Goal: Task Accomplishment & Management: Use online tool/utility

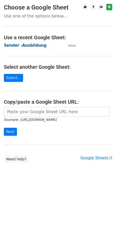
click at [23, 45] on strong "Sender -Ausbildung" at bounding box center [25, 45] width 43 height 5
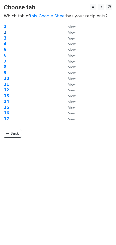
click at [5, 32] on strong "2" at bounding box center [5, 32] width 3 height 5
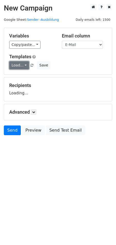
click at [20, 63] on link "Load..." at bounding box center [19, 65] width 20 height 8
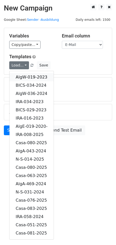
click at [34, 77] on link "AlgW-019-2023" at bounding box center [31, 77] width 44 height 8
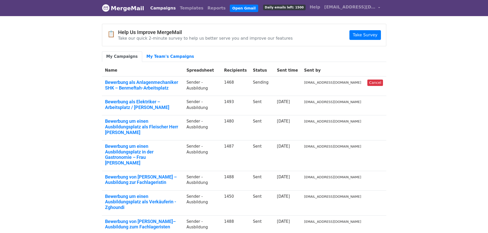
click at [62, 112] on body "MergeMail Campaigns Templates Reports Open Gmail Daily emails left: 1500 Help […" at bounding box center [244, 172] width 488 height 344
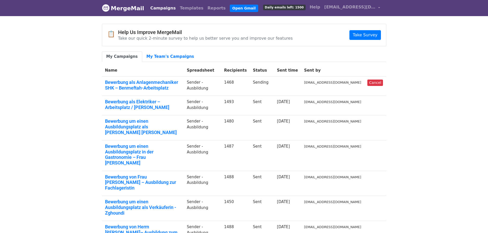
click at [444, 85] on body "MergeMail Campaigns Templates Reports Open Gmail Daily emails left: 1500 Help […" at bounding box center [244, 177] width 488 height 355
click at [54, 92] on body "MergeMail Campaigns Templates Reports Open Gmail Daily emails left: 1500 Help […" at bounding box center [244, 177] width 488 height 355
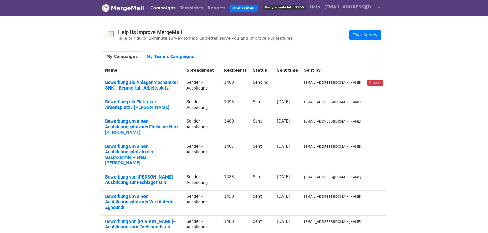
click at [64, 100] on body "MergeMail Campaigns Templates Reports Open Gmail Daily emails left: 1500 Help […" at bounding box center [244, 172] width 488 height 344
click at [140, 82] on link "Bewerbung als Anlagenmechaniker SHK – Benmeftah-Arbeitsplatz" at bounding box center [142, 85] width 75 height 11
drag, startPoint x: 43, startPoint y: 58, endPoint x: 39, endPoint y: 7, distance: 51.9
click at [43, 57] on body "MergeMail Campaigns Templates Reports Open Gmail Daily emails left: 1500 Help […" at bounding box center [244, 172] width 488 height 344
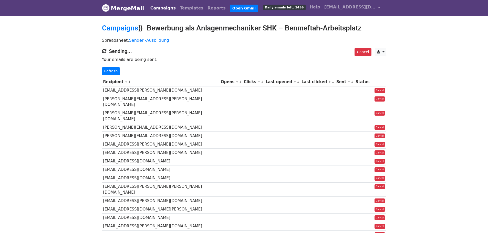
drag, startPoint x: 184, startPoint y: 89, endPoint x: 155, endPoint y: 90, distance: 29.0
click at [155, 90] on td "[EMAIL_ADDRESS][PERSON_NAME][DOMAIN_NAME]" at bounding box center [161, 90] width 118 height 8
click at [105, 90] on td "[EMAIL_ADDRESS][PERSON_NAME][DOMAIN_NAME]" at bounding box center [161, 90] width 118 height 8
